Goal: Information Seeking & Learning: Learn about a topic

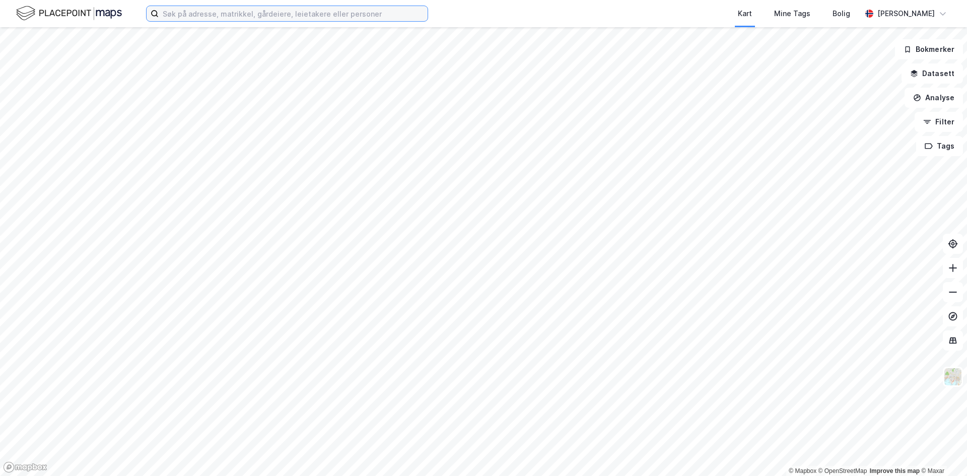
click at [277, 18] on input at bounding box center [293, 13] width 269 height 15
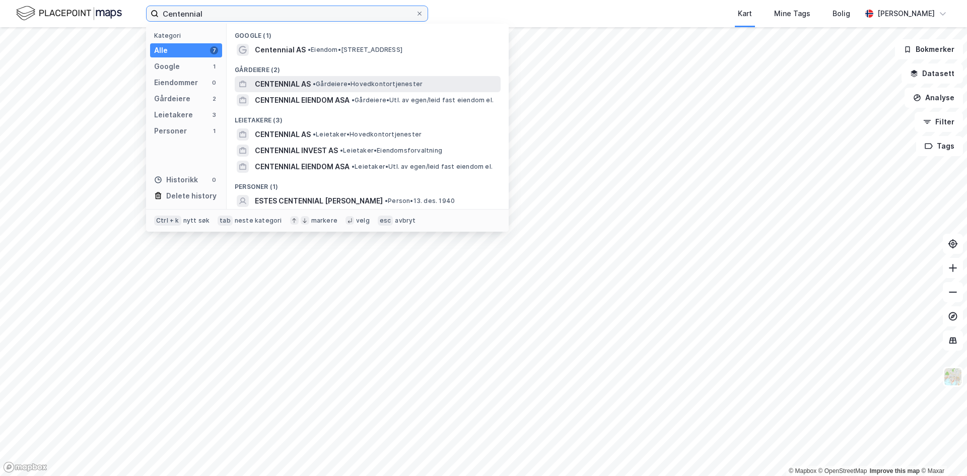
type input "Centennial"
click at [306, 83] on span "CENTENNIAL AS" at bounding box center [283, 84] width 56 height 12
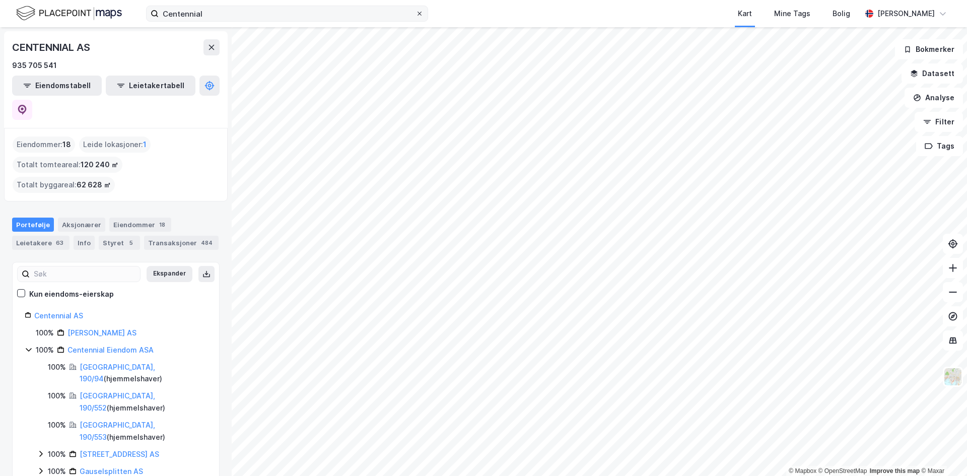
click at [416, 16] on icon at bounding box center [419, 14] width 6 height 6
click at [415, 16] on input "Centennial" at bounding box center [287, 13] width 257 height 15
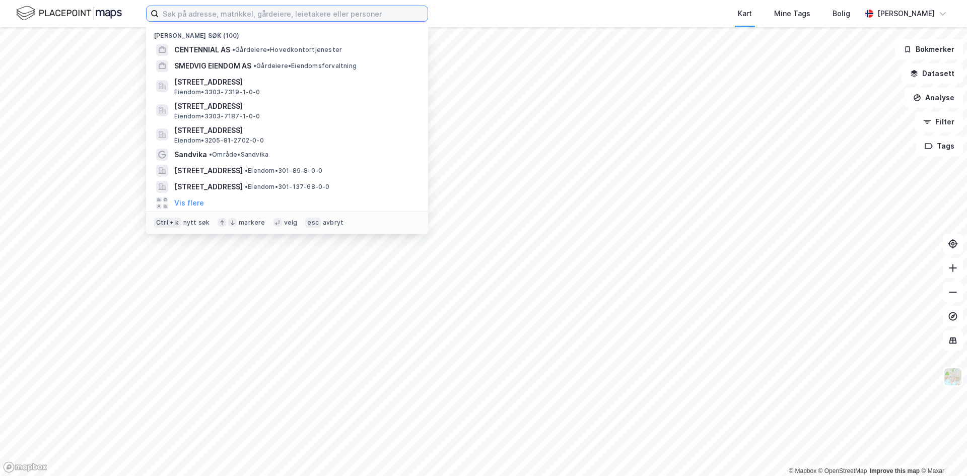
click at [383, 12] on input at bounding box center [293, 13] width 269 height 15
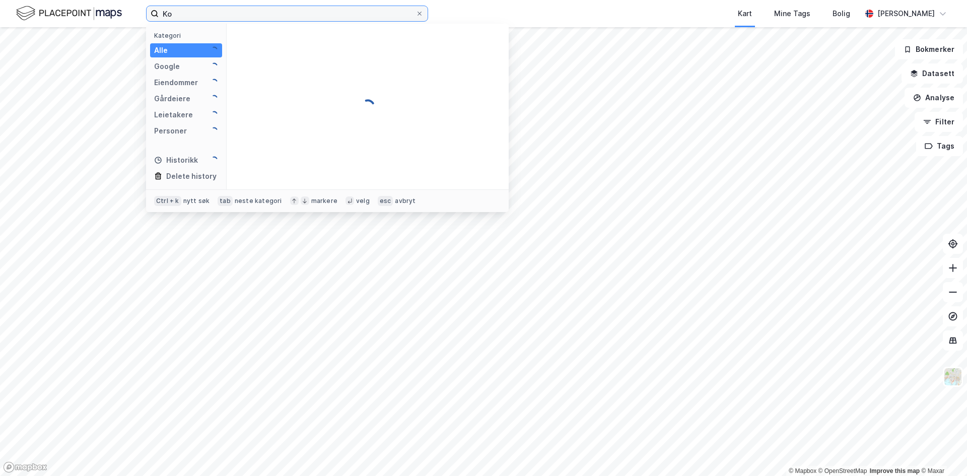
type input "K"
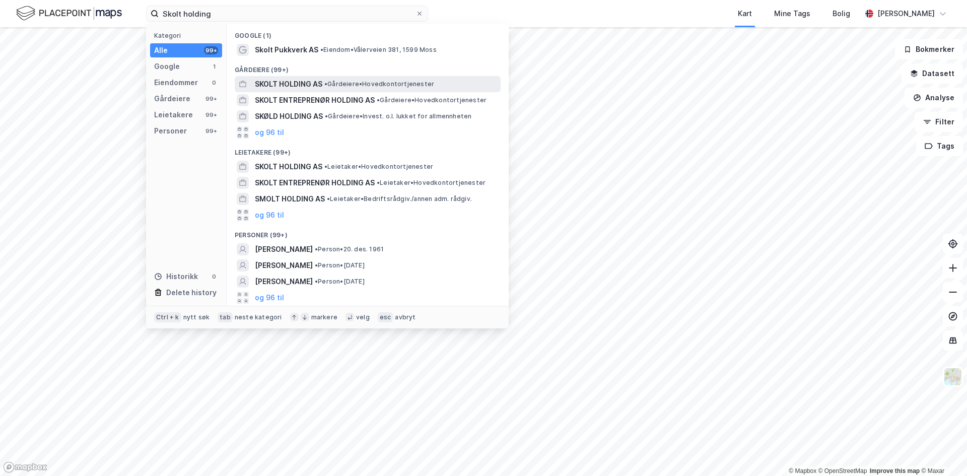
click at [306, 81] on span "SKOLT HOLDING AS" at bounding box center [288, 84] width 67 height 12
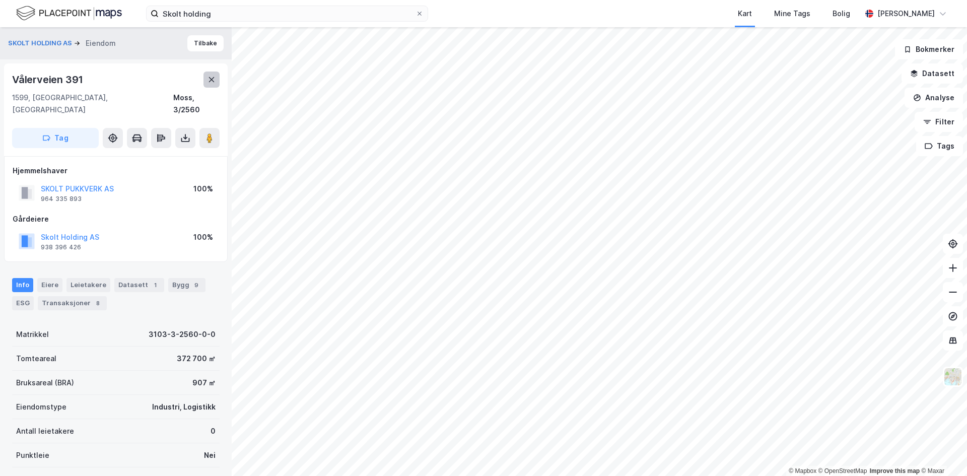
click at [211, 75] on button at bounding box center [211, 80] width 16 height 16
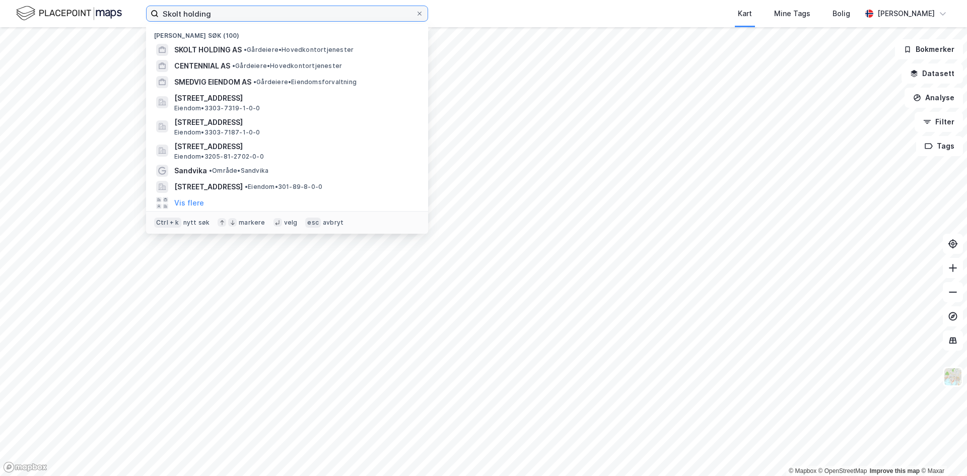
click at [228, 17] on input "Skolt holding" at bounding box center [287, 13] width 257 height 15
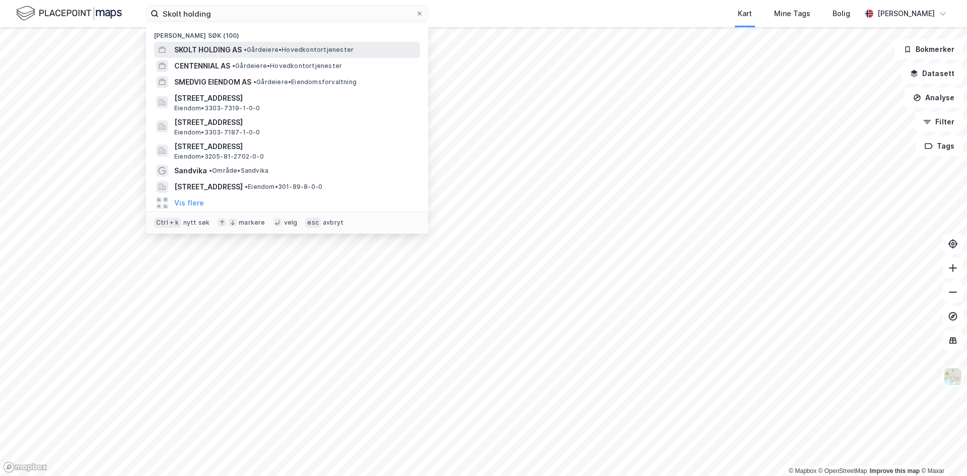
click at [244, 47] on span "•" at bounding box center [245, 50] width 3 height 8
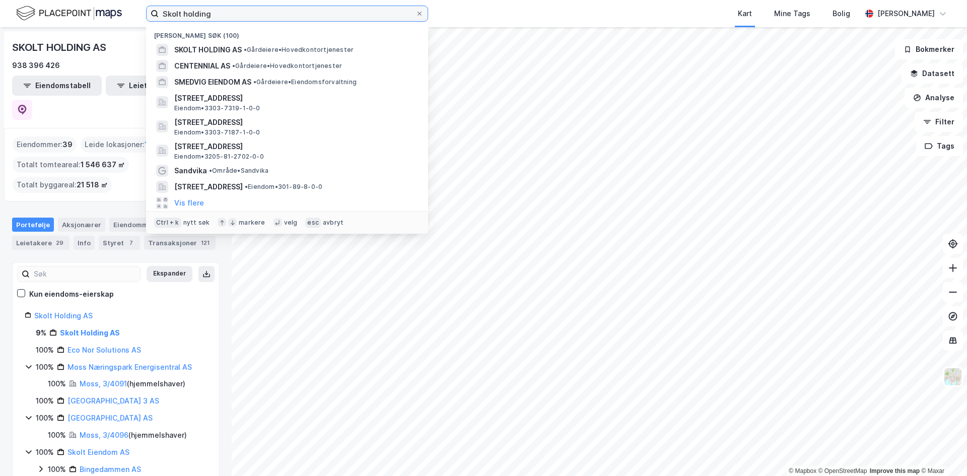
drag, startPoint x: 243, startPoint y: 13, endPoint x: 133, endPoint y: 3, distance: 109.7
click at [133, 3] on div "Skolt holding Nylige søk (100) SKOLT HOLDING AS • Gårdeiere • Hovedkontortjenes…" at bounding box center [483, 13] width 967 height 27
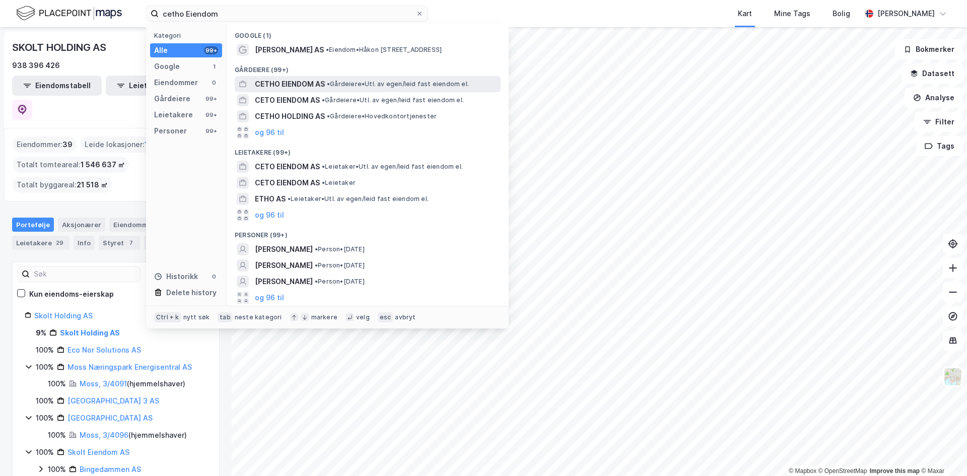
click at [326, 82] on div "CETHO EIENDOM AS • Gårdeiere • Utl. av egen/leid fast eiendom el." at bounding box center [377, 84] width 244 height 12
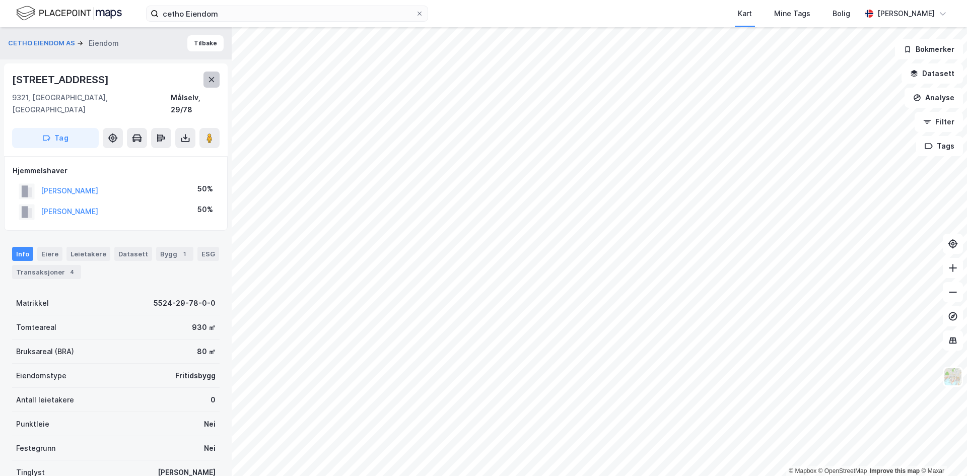
click at [218, 80] on button at bounding box center [211, 80] width 16 height 16
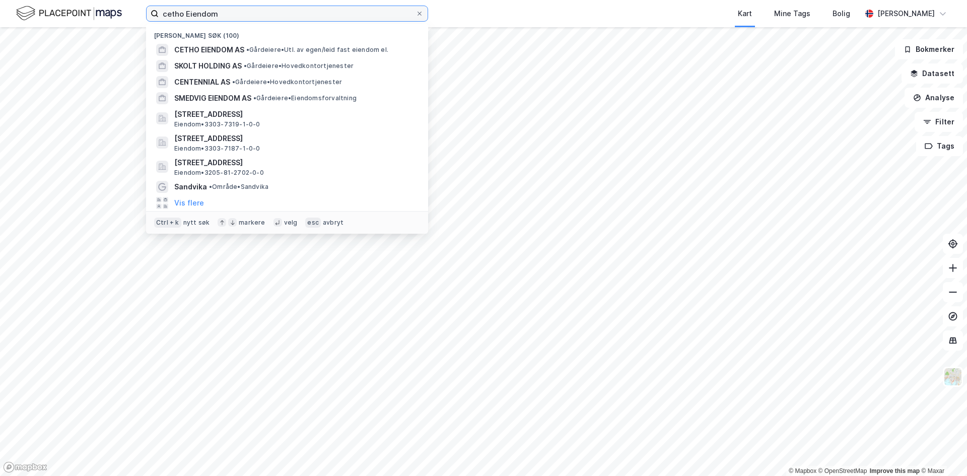
drag, startPoint x: 249, startPoint y: 15, endPoint x: 153, endPoint y: 15, distance: 96.7
click at [153, 15] on label "cetho Eiendom" at bounding box center [287, 14] width 282 height 16
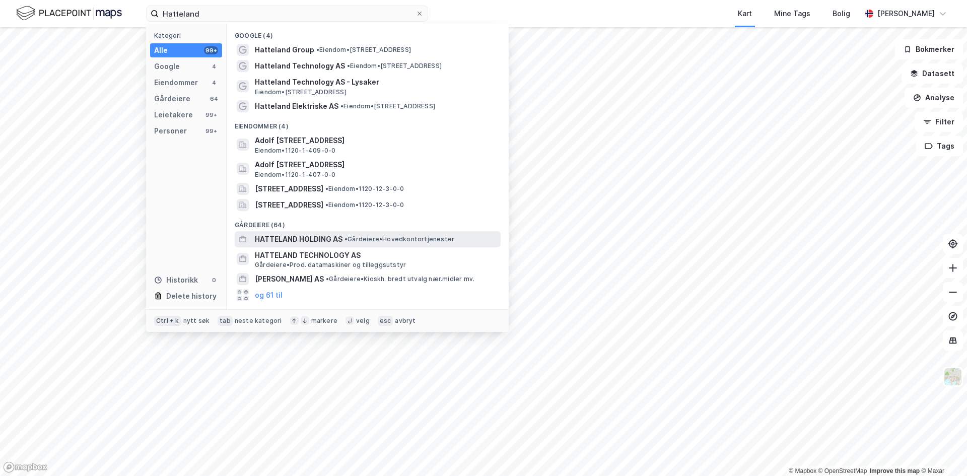
click at [333, 238] on span "HATTELAND HOLDING AS" at bounding box center [299, 239] width 88 height 12
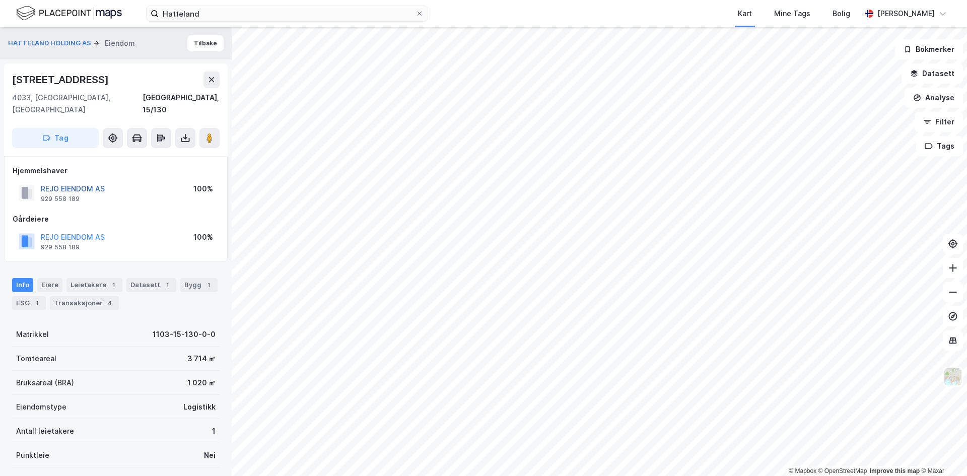
click at [0, 0] on button "REJO EIENDOM AS" at bounding box center [0, 0] width 0 height 0
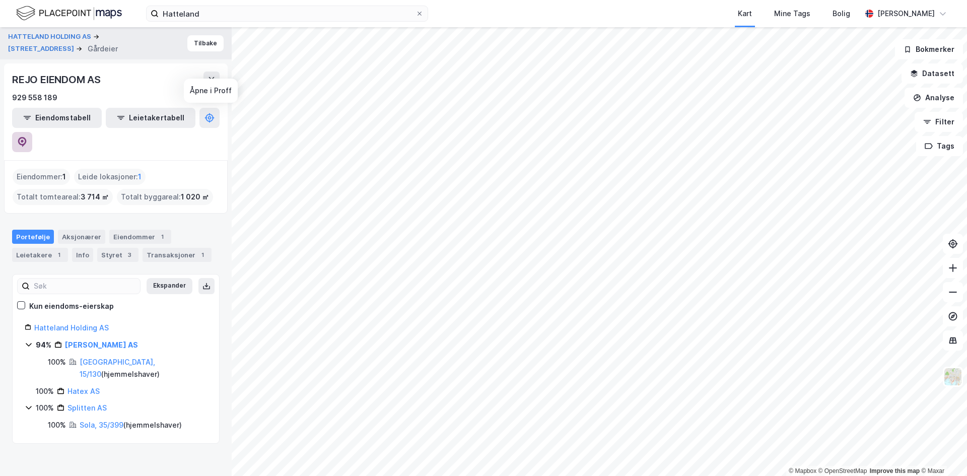
click at [27, 137] on icon at bounding box center [22, 142] width 10 height 10
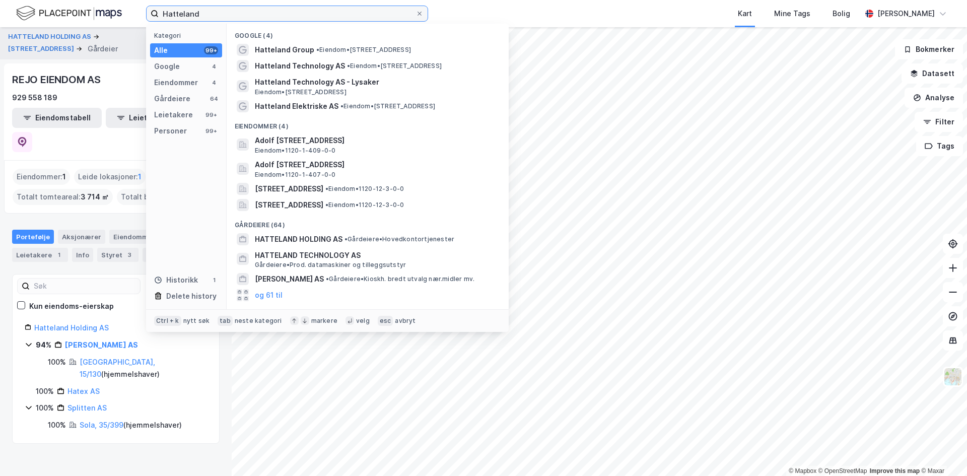
drag, startPoint x: 216, startPoint y: 17, endPoint x: 155, endPoint y: 9, distance: 61.5
click at [155, 11] on label "Hatteland" at bounding box center [287, 14] width 282 height 16
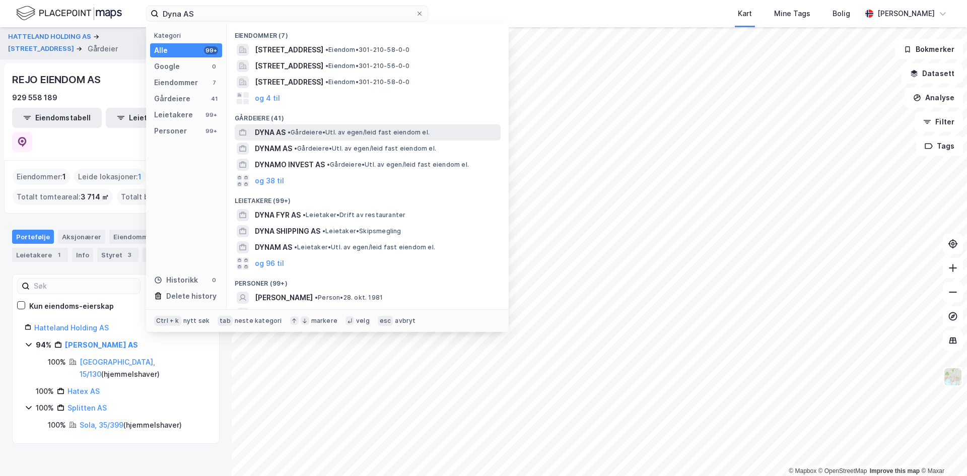
click at [376, 133] on span "• Gårdeiere • Utl. av egen/leid fast eiendom el." at bounding box center [359, 132] width 142 height 8
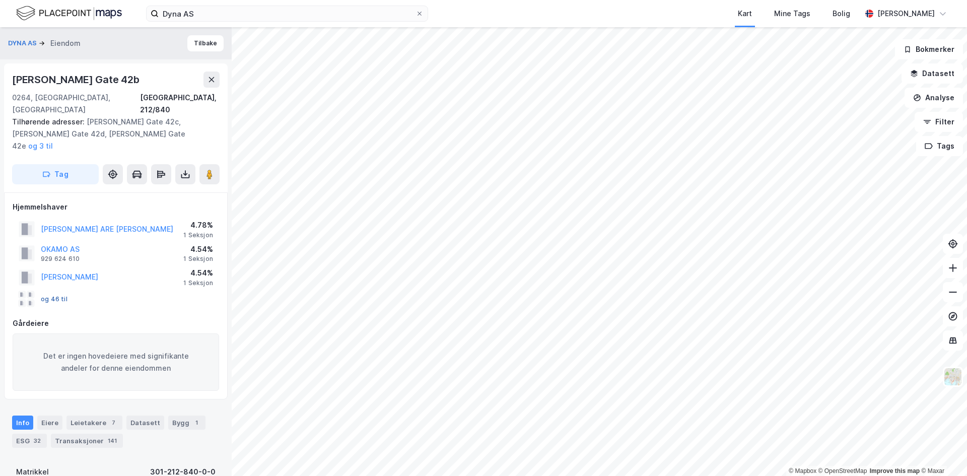
click at [0, 0] on button "og 46 til" at bounding box center [0, 0] width 0 height 0
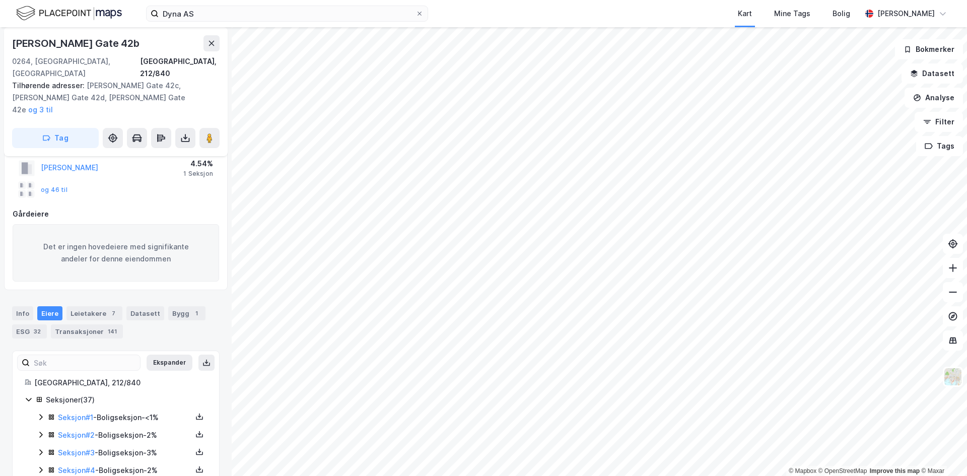
scroll to position [101, 0]
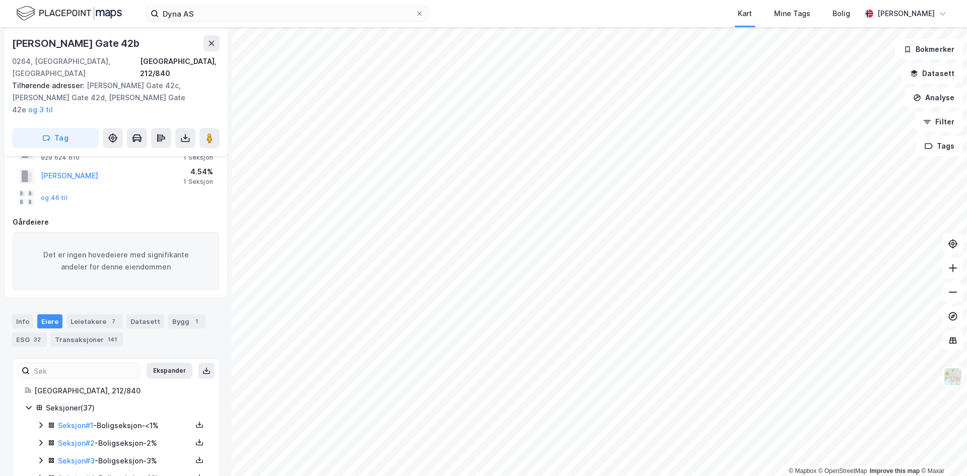
click at [28, 403] on icon at bounding box center [29, 407] width 8 height 8
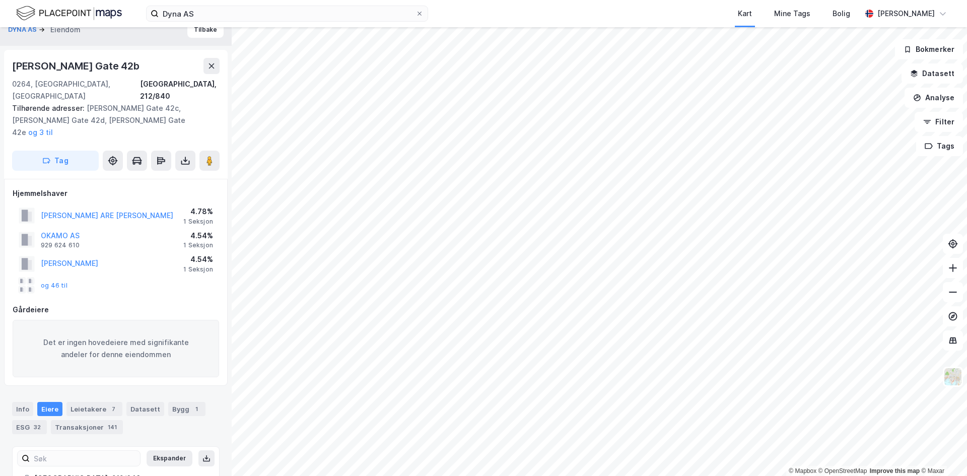
scroll to position [0, 0]
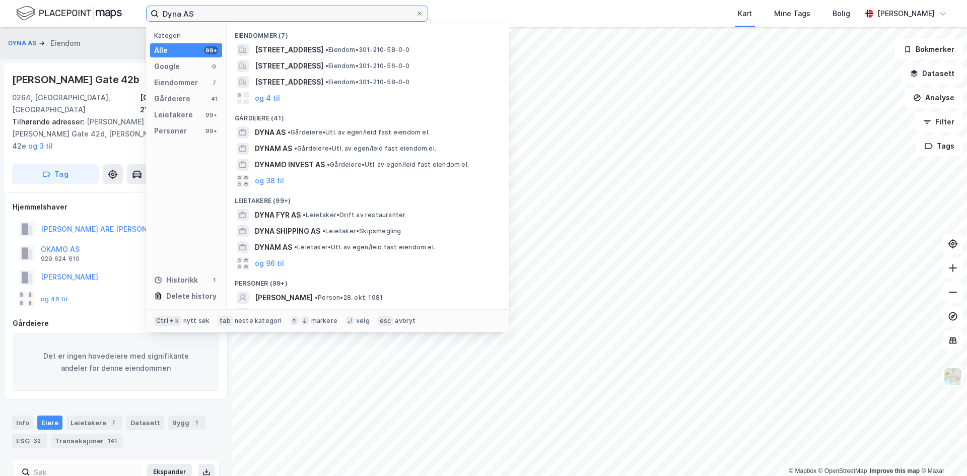
drag, startPoint x: 244, startPoint y: 20, endPoint x: 162, endPoint y: 17, distance: 82.2
click at [162, 17] on input "Dyna AS" at bounding box center [287, 13] width 257 height 15
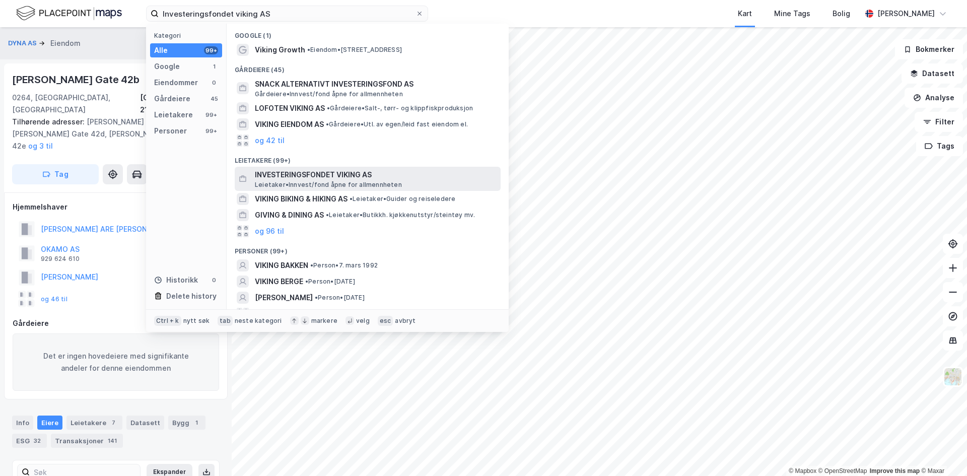
click at [347, 179] on span "INVESTERINGSFONDET VIKING AS" at bounding box center [376, 175] width 242 height 12
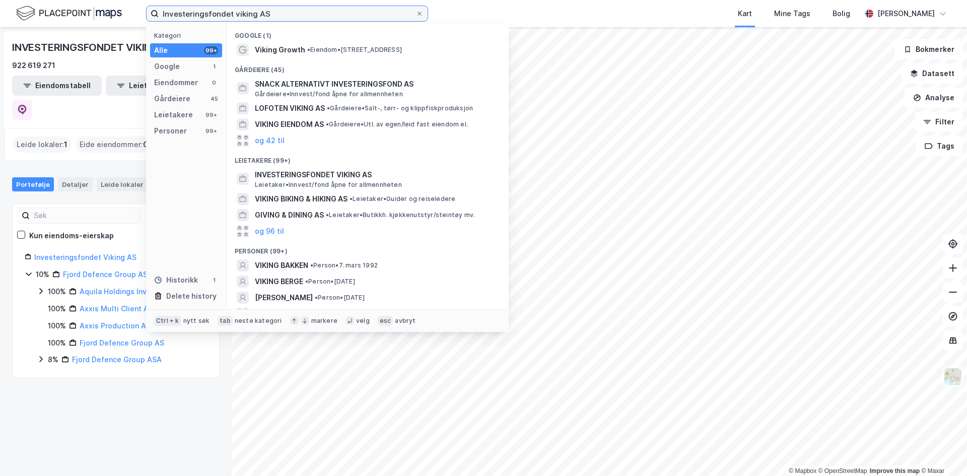
drag, startPoint x: 292, startPoint y: 14, endPoint x: 154, endPoint y: 11, distance: 138.0
click at [154, 11] on label "Investeringsfondet viking AS" at bounding box center [287, 14] width 282 height 16
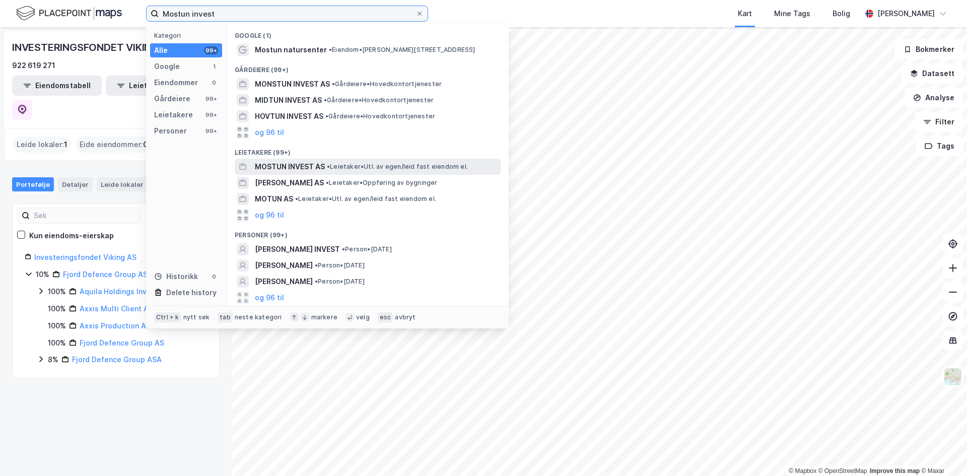
type input "Mostun invest"
click at [324, 164] on span "MOSTUN INVEST AS" at bounding box center [290, 167] width 70 height 12
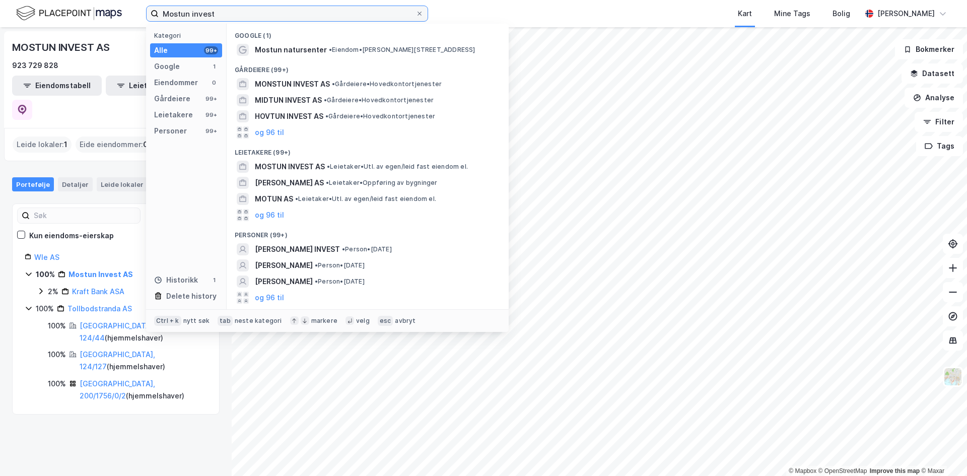
click at [236, 20] on input "Mostun invest" at bounding box center [287, 13] width 257 height 15
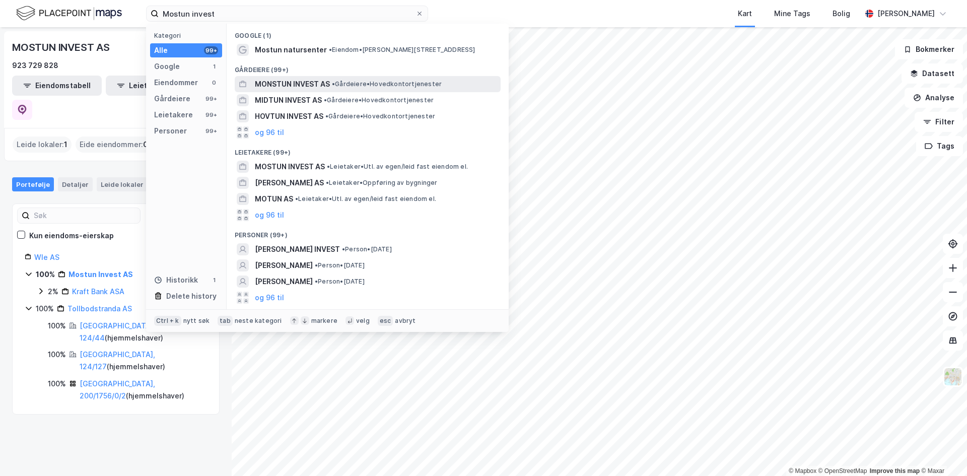
click at [304, 81] on span "MONSTUN INVEST AS" at bounding box center [292, 84] width 75 height 12
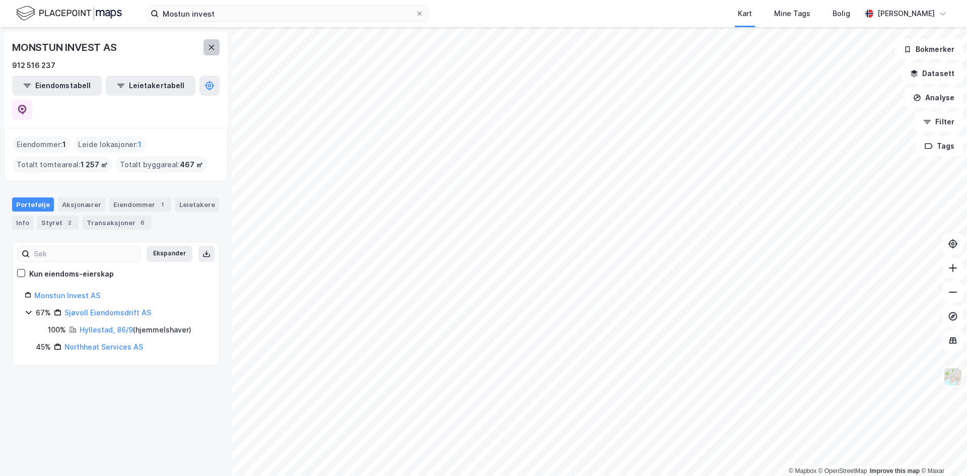
click at [219, 47] on button at bounding box center [211, 47] width 16 height 16
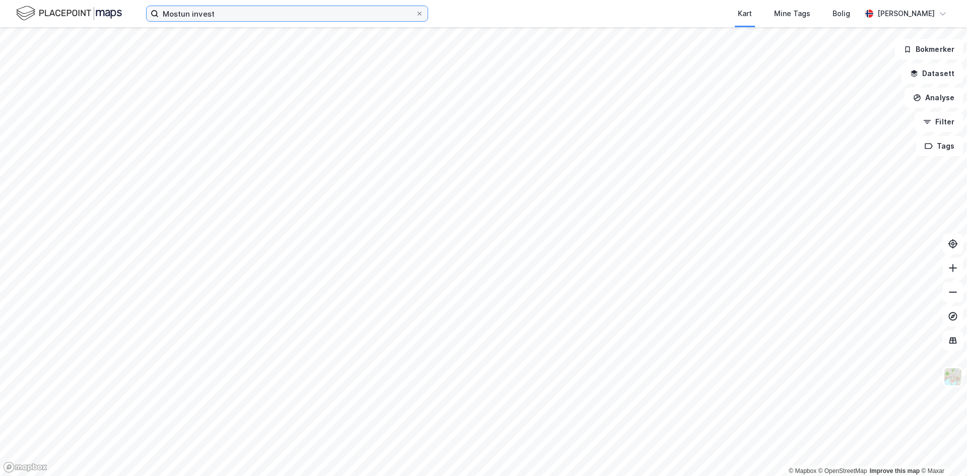
click at [254, 15] on input "Mostun invest" at bounding box center [287, 13] width 257 height 15
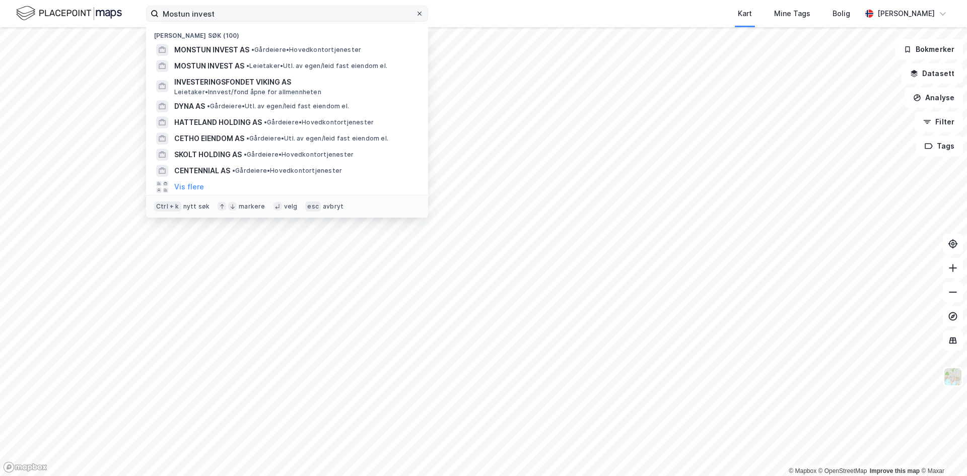
click at [416, 13] on icon at bounding box center [419, 14] width 6 height 6
click at [415, 13] on input "Mostun invest" at bounding box center [287, 13] width 257 height 15
click at [358, 13] on input at bounding box center [293, 13] width 269 height 15
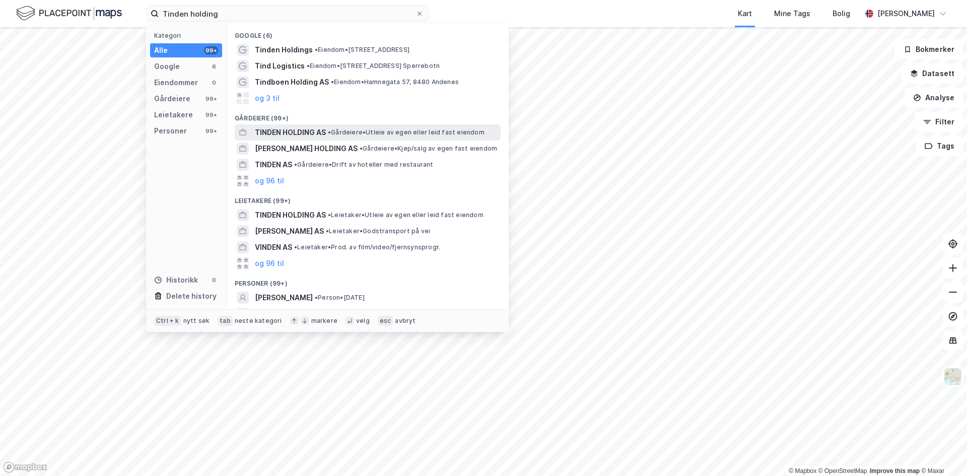
click at [378, 134] on span "• Gårdeiere • Utleie av egen eller leid fast eiendom" at bounding box center [406, 132] width 157 height 8
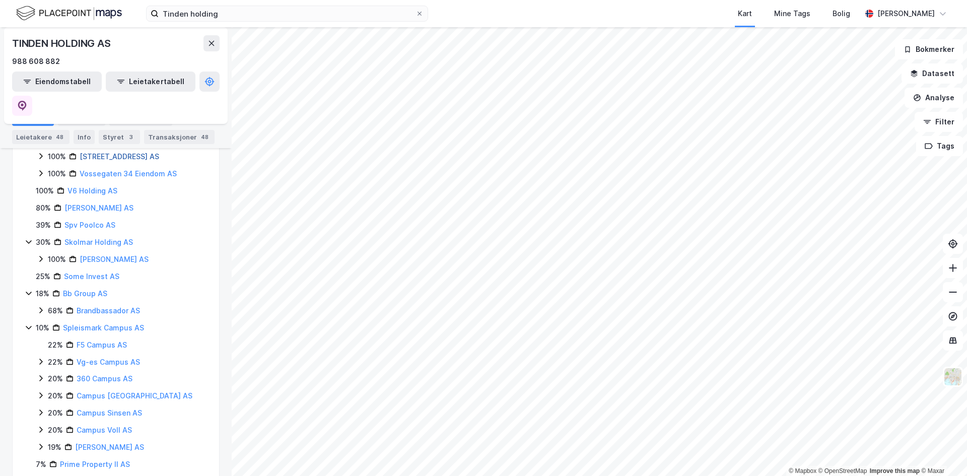
scroll to position [302, 0]
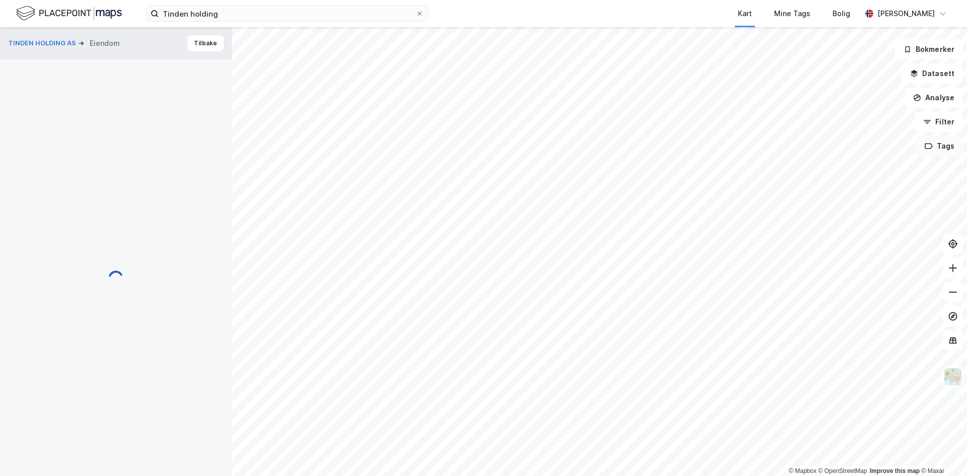
scroll to position [1, 0]
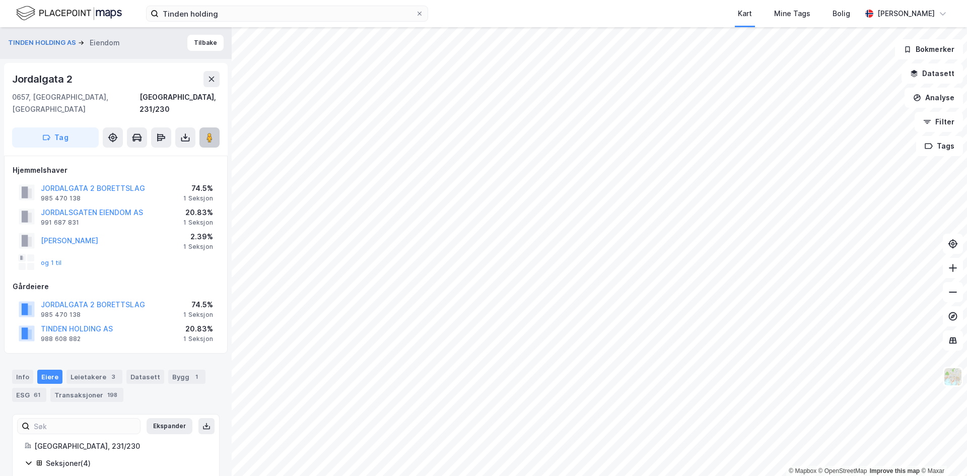
click at [201, 127] on button at bounding box center [209, 137] width 20 height 20
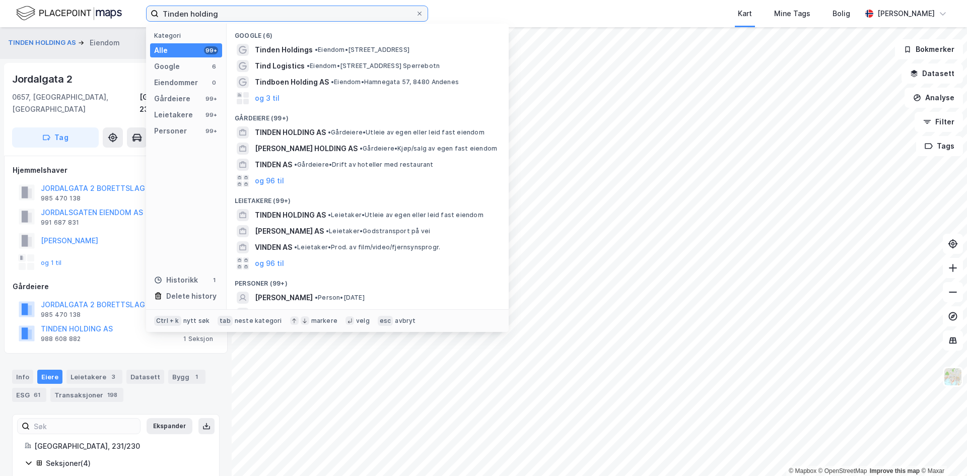
drag, startPoint x: 266, startPoint y: 16, endPoint x: 81, endPoint y: 6, distance: 186.1
click at [81, 6] on div "Tinden holding Kategori Alle 99+ Google 6 Eiendommer 0 Gårdeiere 99+ Leietakere…" at bounding box center [483, 13] width 967 height 27
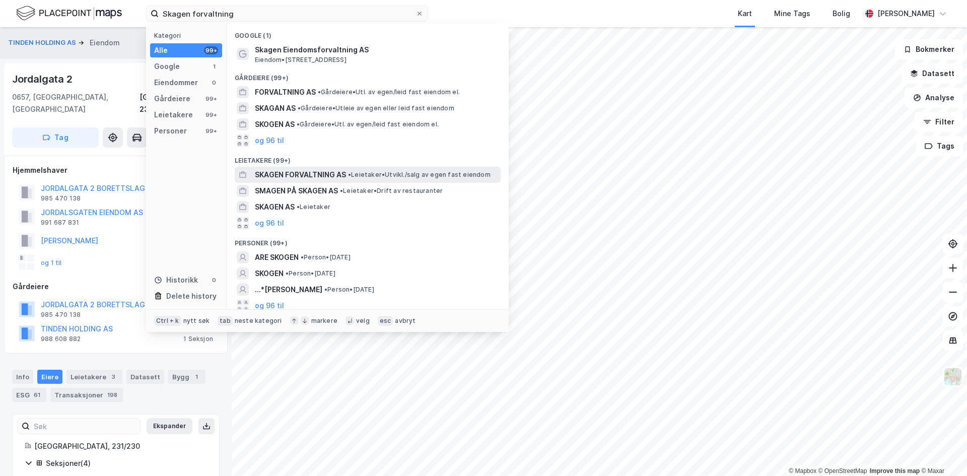
click at [309, 182] on div "SKAGEN FORVALTNING AS • Leietaker • [GEOGRAPHIC_DATA]/salg av egen fast eiendom" at bounding box center [368, 175] width 266 height 16
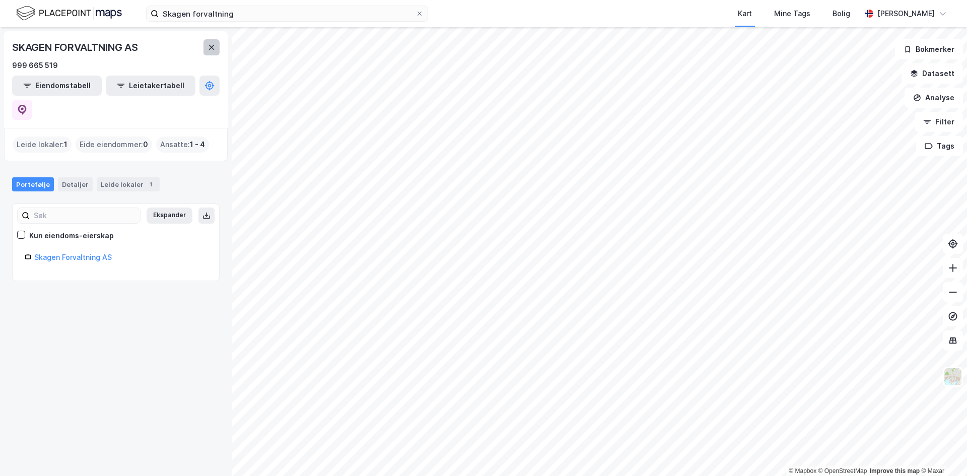
click at [210, 49] on icon at bounding box center [212, 47] width 6 height 5
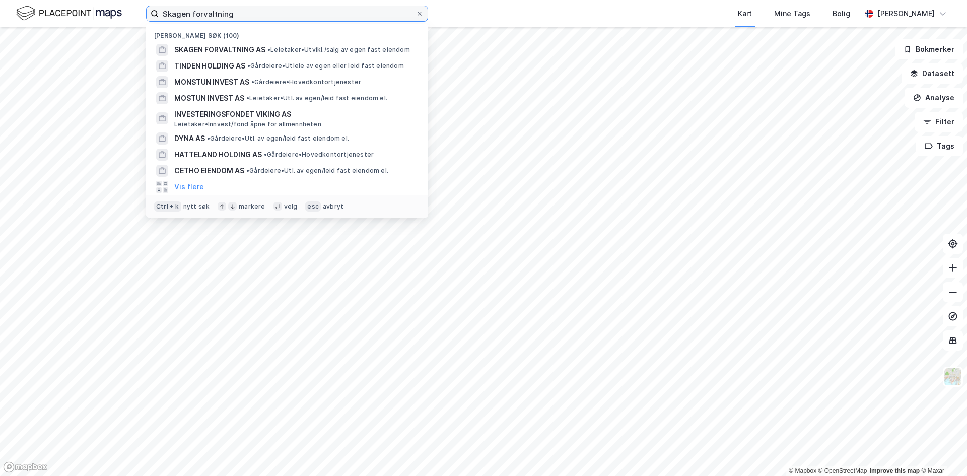
drag, startPoint x: 235, startPoint y: 14, endPoint x: 148, endPoint y: 6, distance: 87.5
click at [148, 6] on label "Skagen forvaltning" at bounding box center [287, 14] width 282 height 16
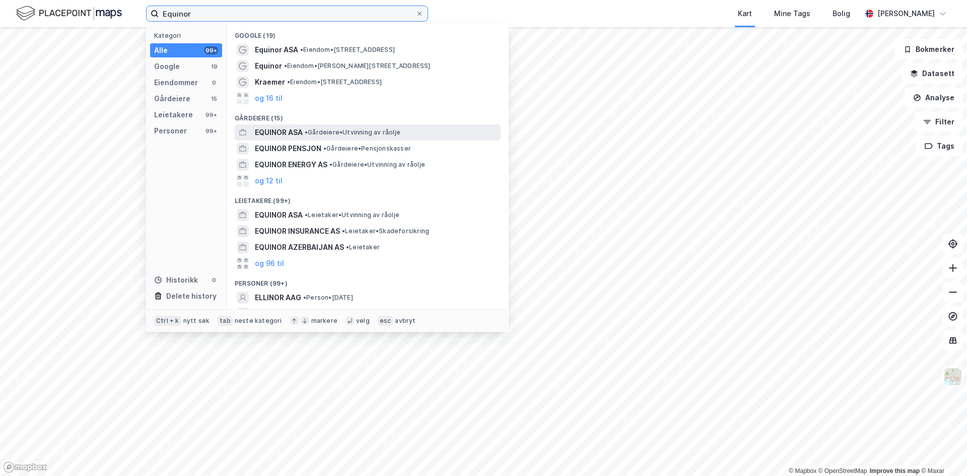
type input "Equinor"
click at [362, 126] on div "EQUINOR ASA • Gårdeiere • Utvinning av råolje" at bounding box center [377, 132] width 244 height 12
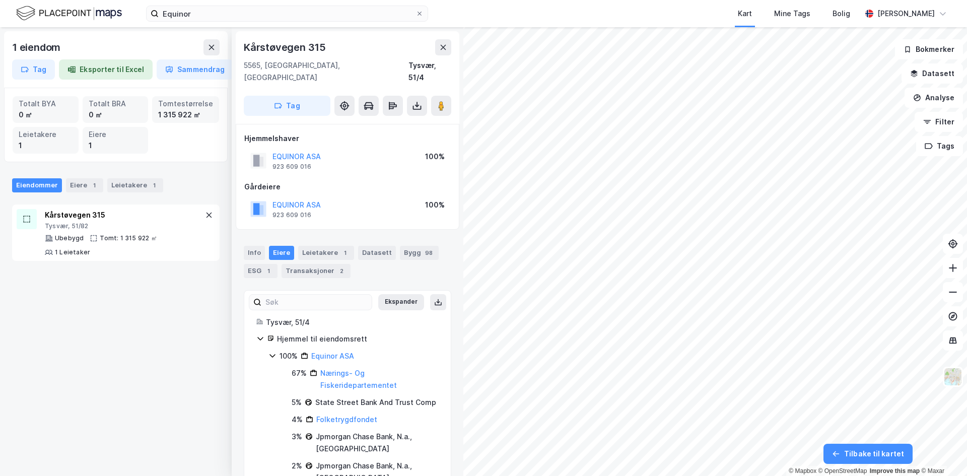
scroll to position [1, 0]
click at [215, 42] on button at bounding box center [211, 47] width 16 height 16
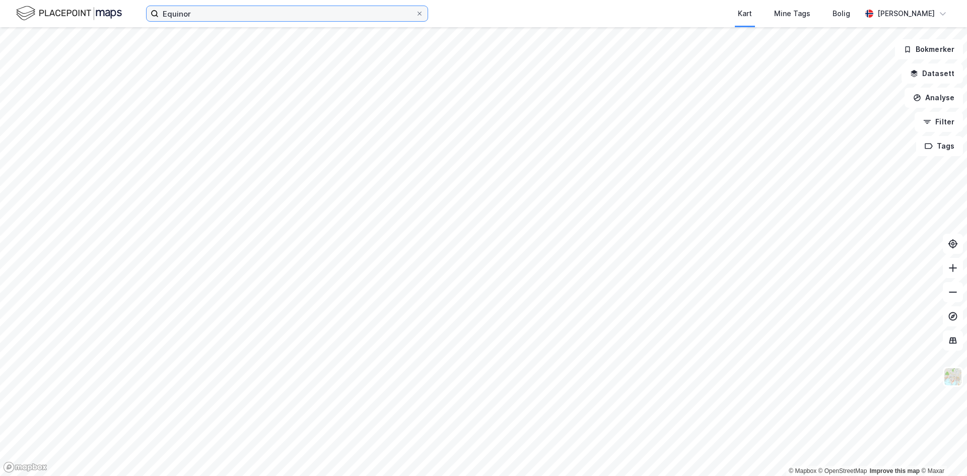
click at [226, 19] on input "Equinor" at bounding box center [287, 13] width 257 height 15
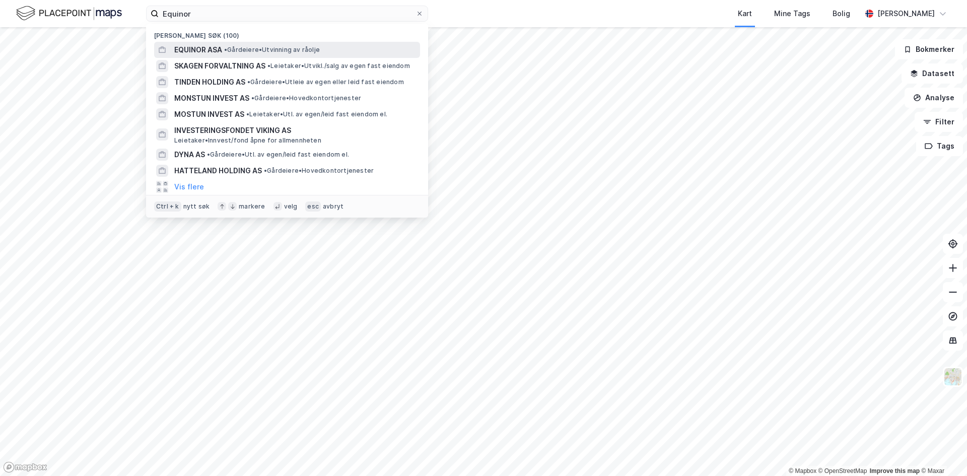
click at [250, 49] on span "• Gårdeiere • Utvinning av råolje" at bounding box center [272, 50] width 96 height 8
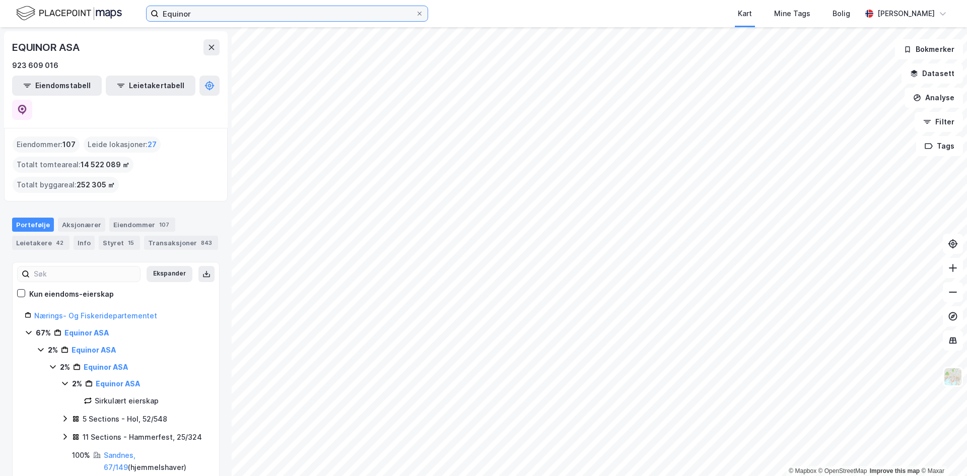
drag, startPoint x: 278, startPoint y: 17, endPoint x: 285, endPoint y: 17, distance: 6.5
click at [281, 17] on input "Equinor" at bounding box center [287, 13] width 257 height 15
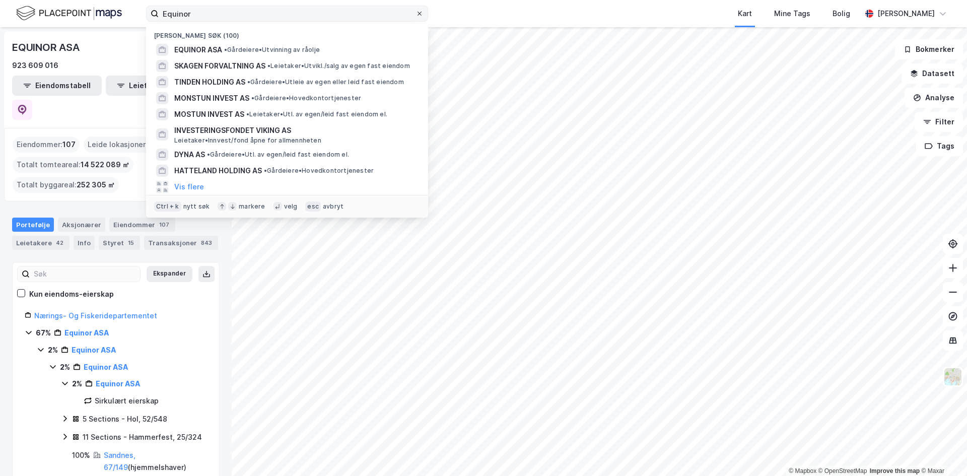
click at [418, 13] on icon at bounding box center [419, 14] width 6 height 6
click at [415, 13] on input "Equinor" at bounding box center [287, 13] width 257 height 15
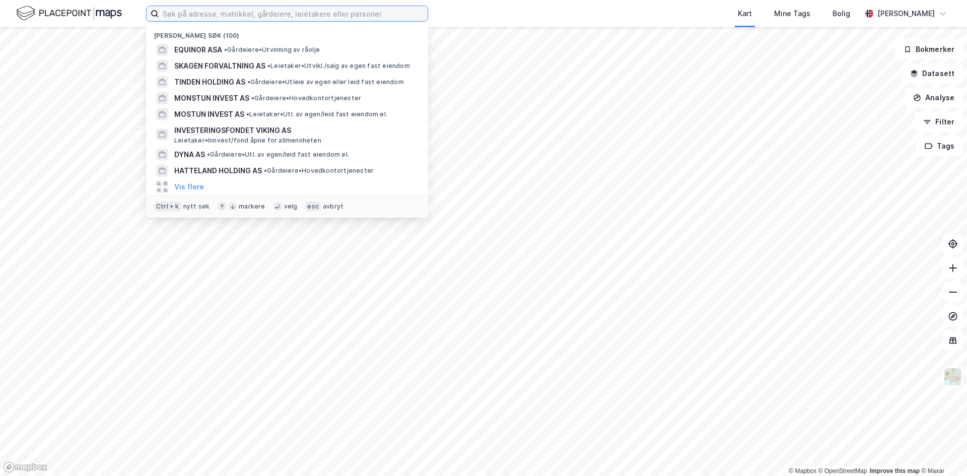
click at [369, 15] on input at bounding box center [293, 13] width 269 height 15
paste input "[PERSON_NAME] AS"
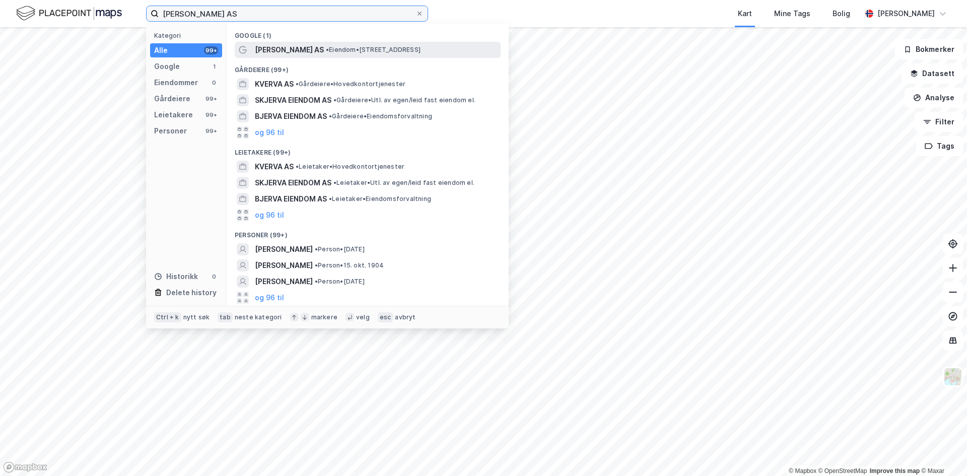
type input "[PERSON_NAME] AS"
click at [372, 51] on span "• Eiendom • [STREET_ADDRESS]" at bounding box center [373, 50] width 95 height 8
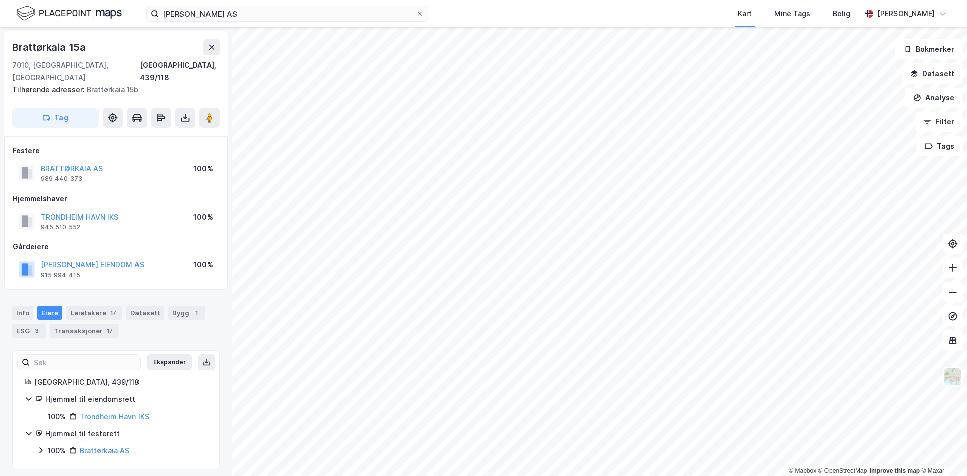
click at [294, 23] on div "Kverva Eiendom AS Kart Mine Tags Bolig [PERSON_NAME]" at bounding box center [483, 13] width 967 height 27
click at [296, 18] on input "[PERSON_NAME] AS" at bounding box center [287, 13] width 257 height 15
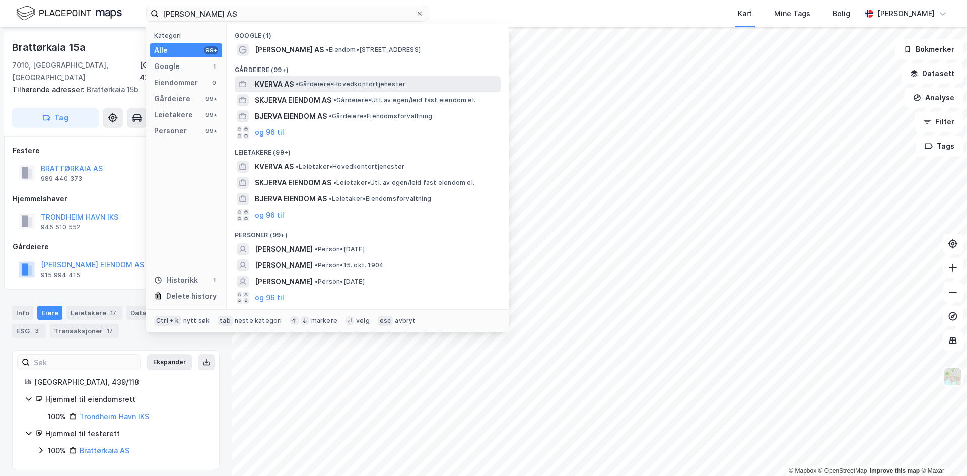
click at [344, 83] on span "• Gårdeiere • Hovedkontortjenester" at bounding box center [351, 84] width 110 height 8
